Goal: Task Accomplishment & Management: Manage account settings

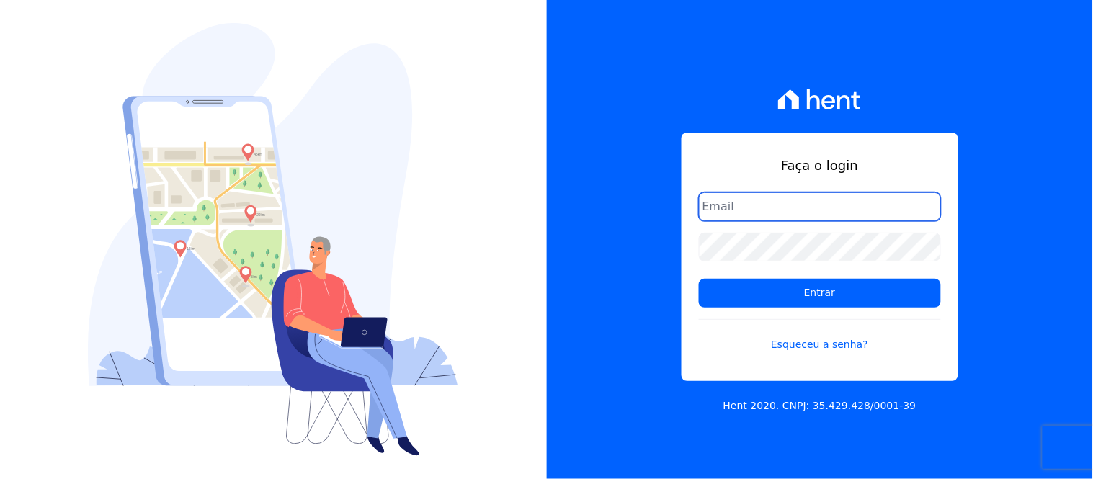
click at [752, 207] on input "email" at bounding box center [820, 206] width 242 height 29
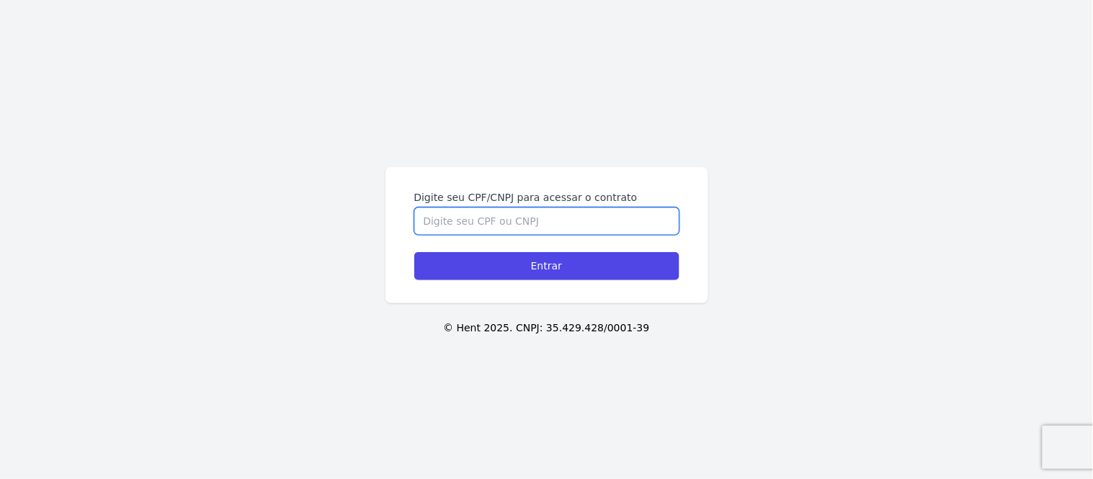
click at [470, 213] on input "Digite seu CPF/CNPJ para acessar o contrato" at bounding box center [546, 220] width 265 height 27
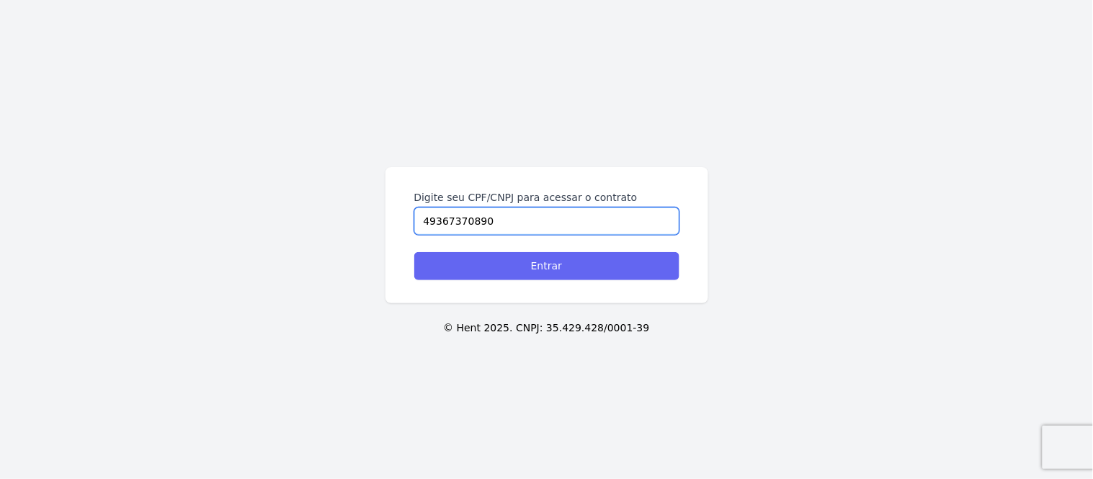
type input "49367370890"
click at [549, 264] on input "Entrar" at bounding box center [546, 266] width 265 height 28
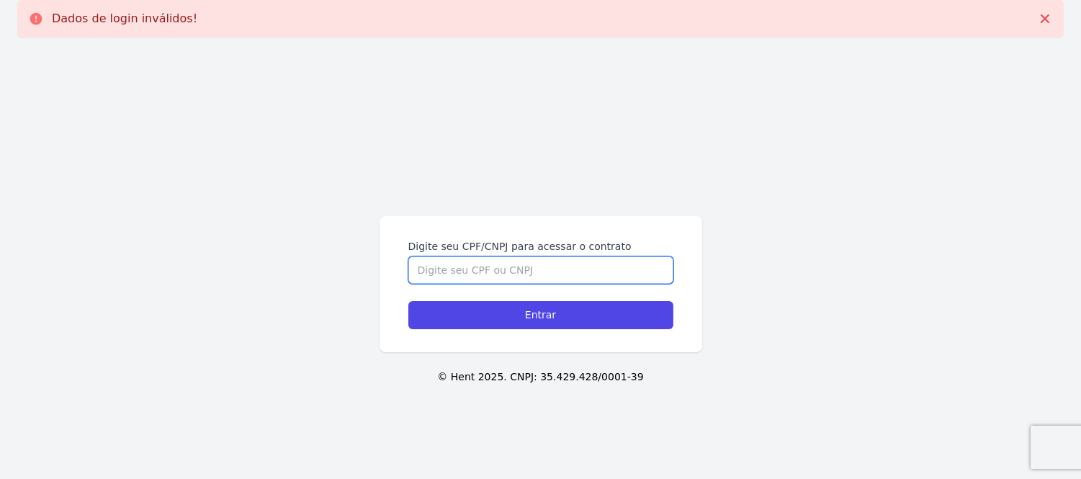
click at [501, 279] on input "Digite seu CPF/CNPJ para acessar o contrato" at bounding box center [540, 269] width 265 height 27
type input "49367370890"
click at [408, 301] on input "Entrar" at bounding box center [540, 315] width 265 height 28
click at [528, 265] on input "Digite seu CPF/CNPJ para acessar o contrato" at bounding box center [540, 269] width 265 height 27
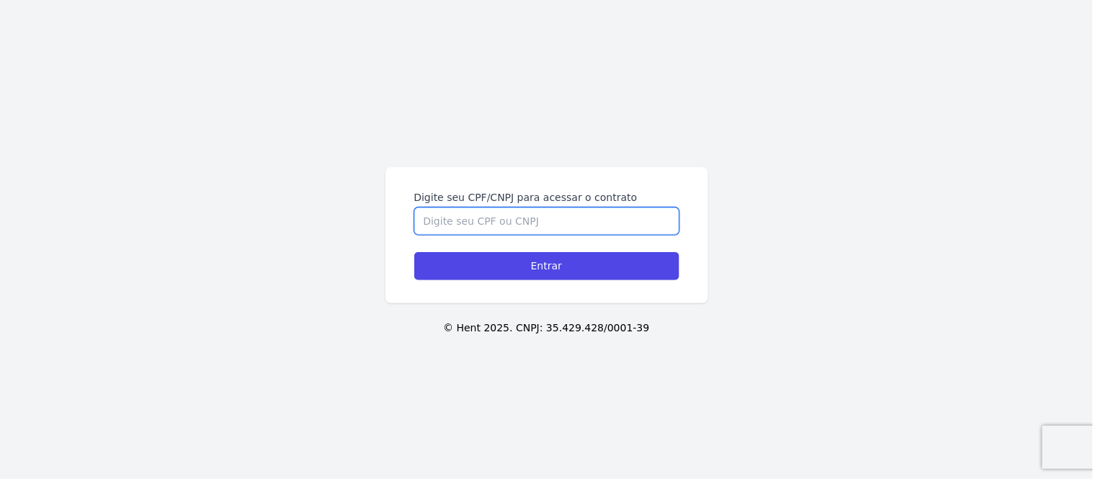
click at [486, 217] on input "Digite seu CPF/CNPJ para acessar o contrato" at bounding box center [546, 220] width 265 height 27
type input "49367370890"
click at [414, 252] on input "Entrar" at bounding box center [546, 266] width 265 height 28
